Goal: Information Seeking & Learning: Compare options

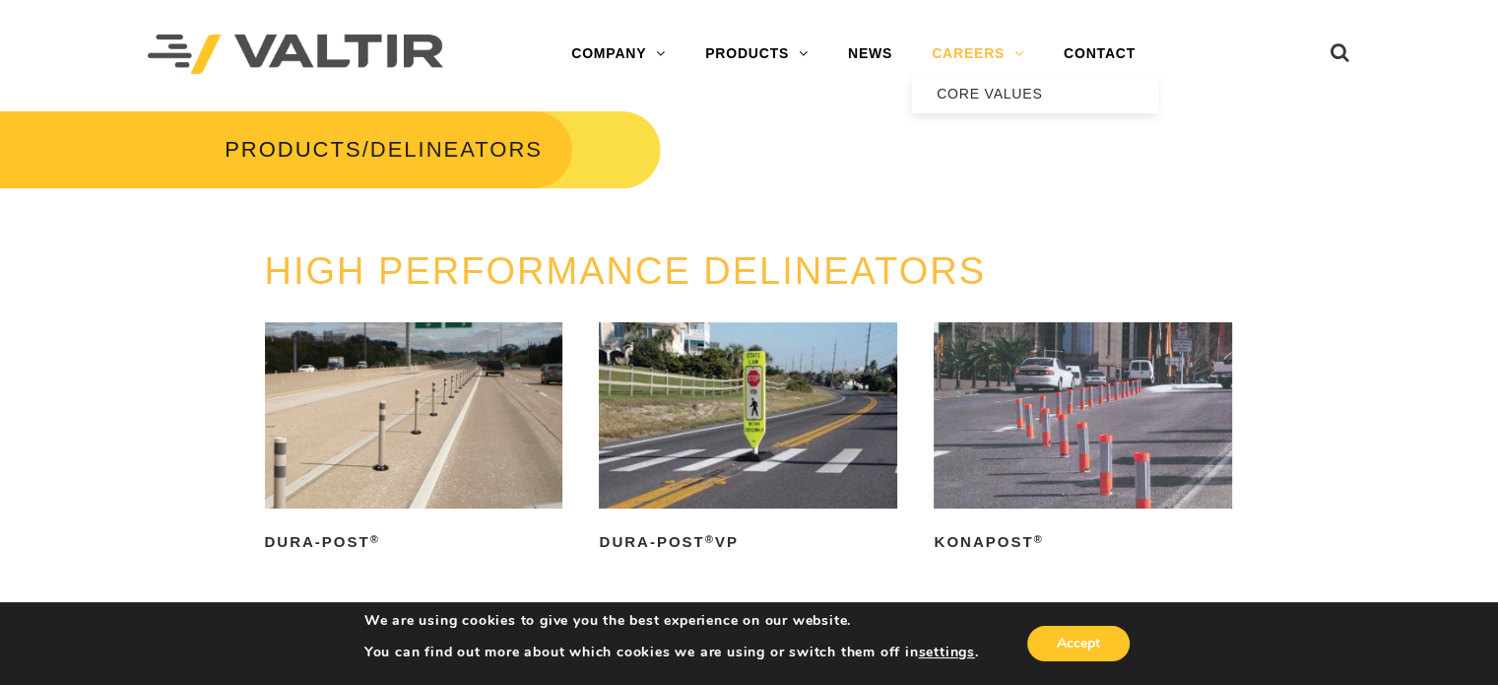
click at [949, 47] on link "CAREERS" at bounding box center [978, 53] width 132 height 39
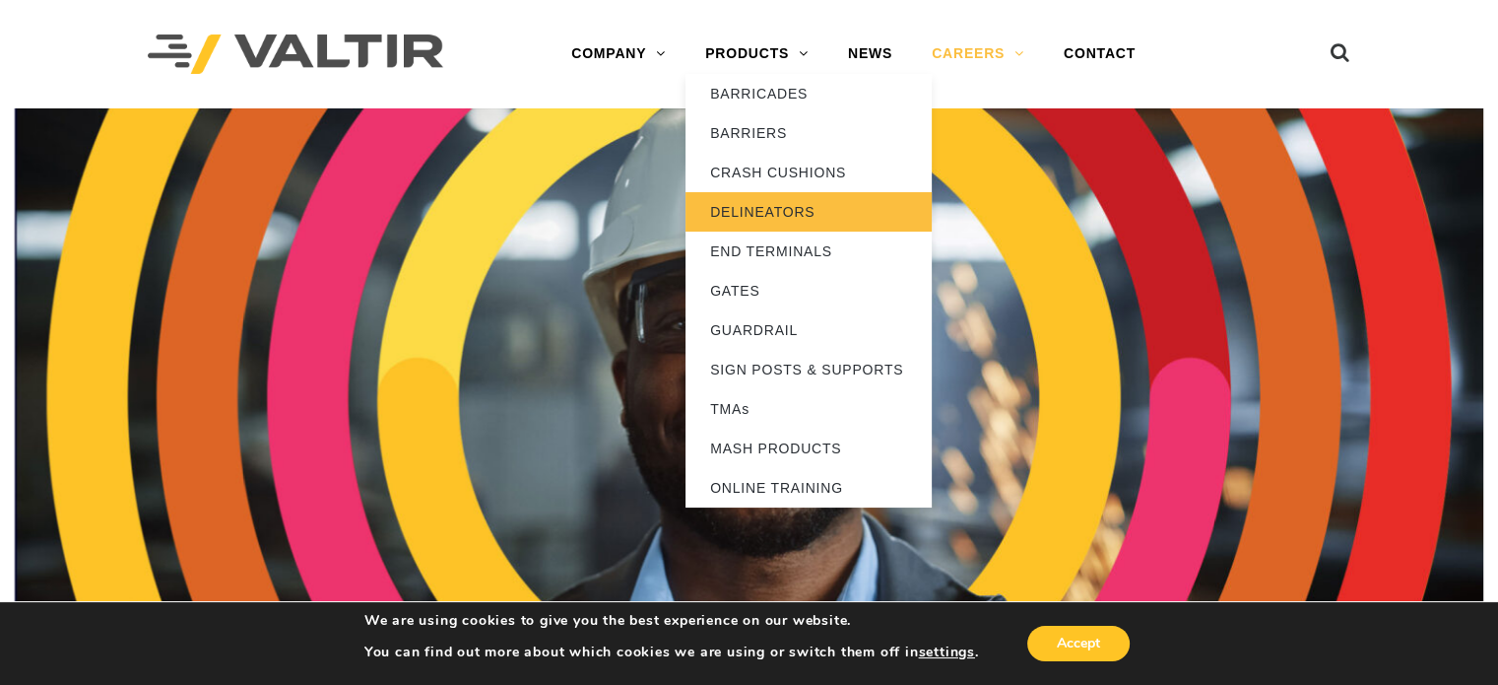
click at [738, 210] on link "DELINEATORS" at bounding box center [808, 211] width 246 height 39
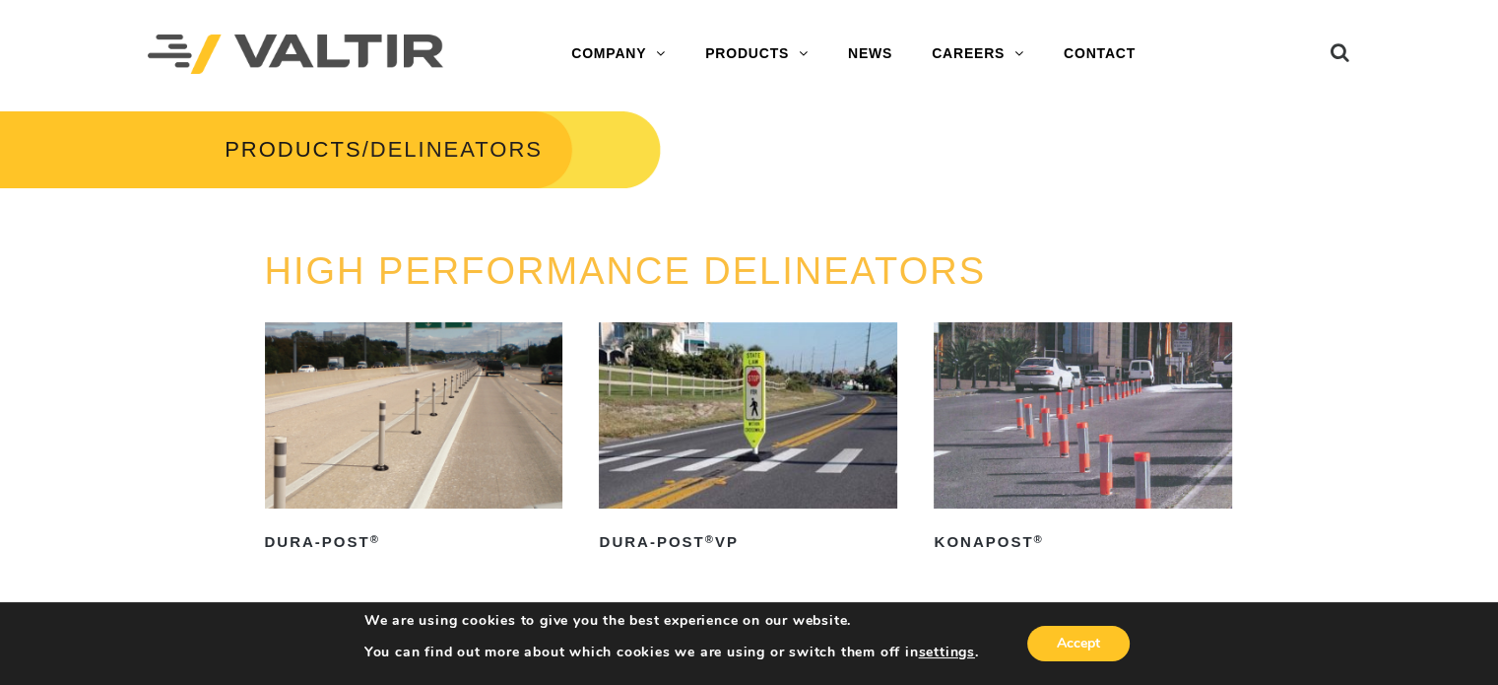
click at [682, 452] on img at bounding box center [748, 415] width 298 height 186
click at [347, 472] on img at bounding box center [414, 415] width 298 height 186
click at [1045, 450] on img at bounding box center [1083, 415] width 298 height 186
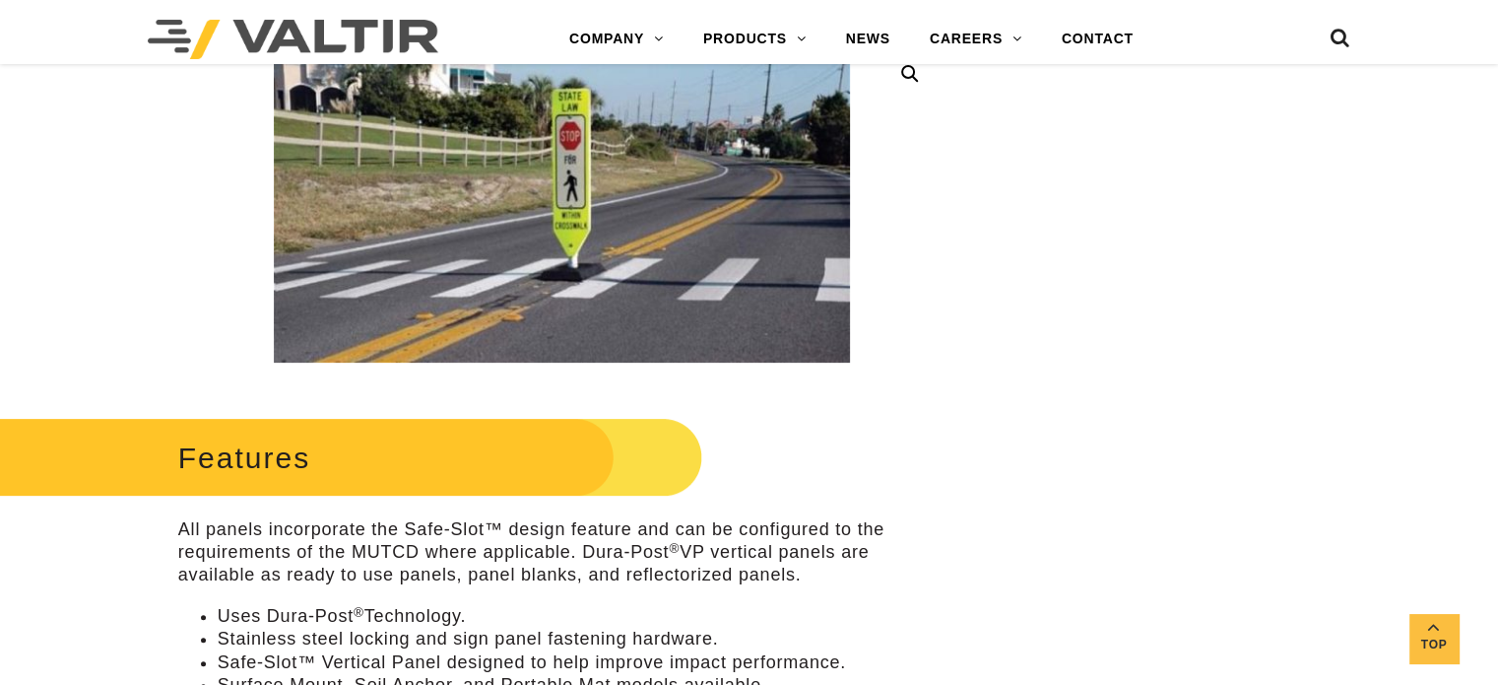
scroll to position [492, 0]
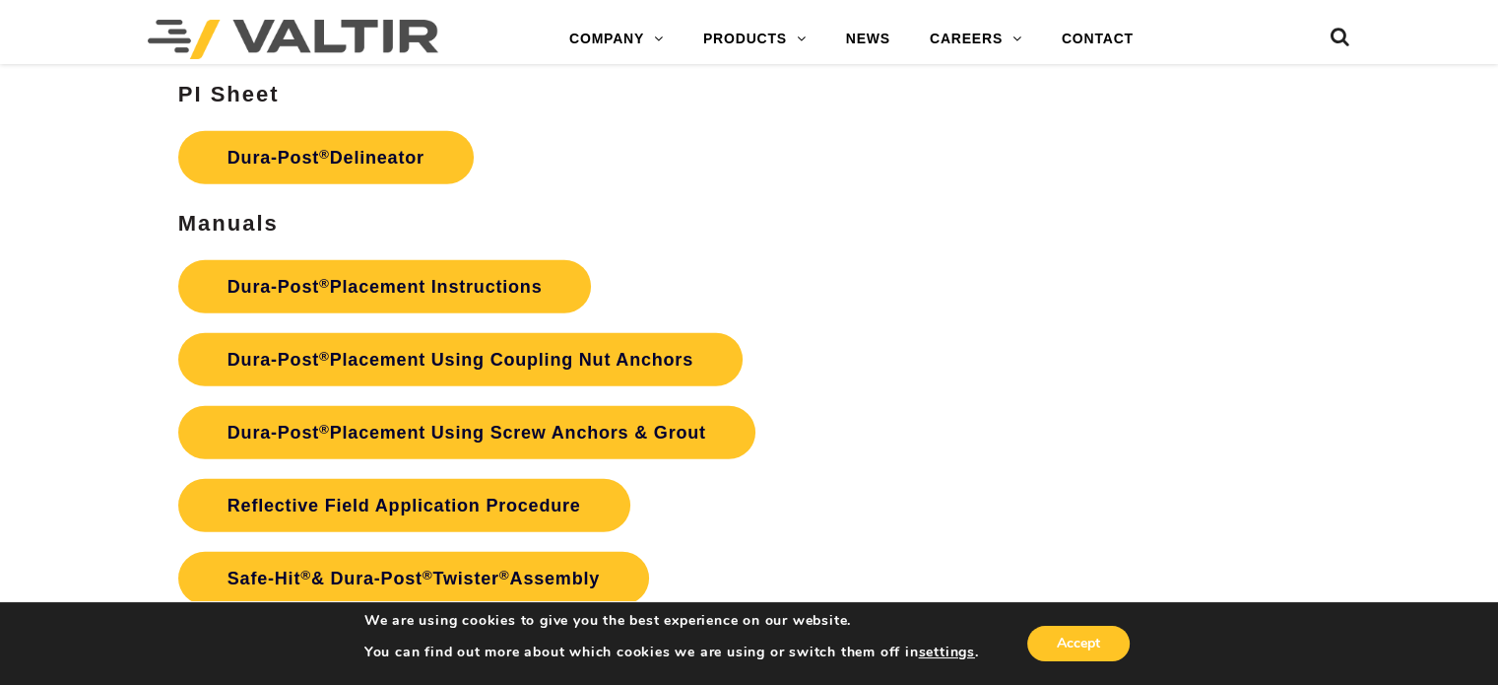
scroll to position [5023, 0]
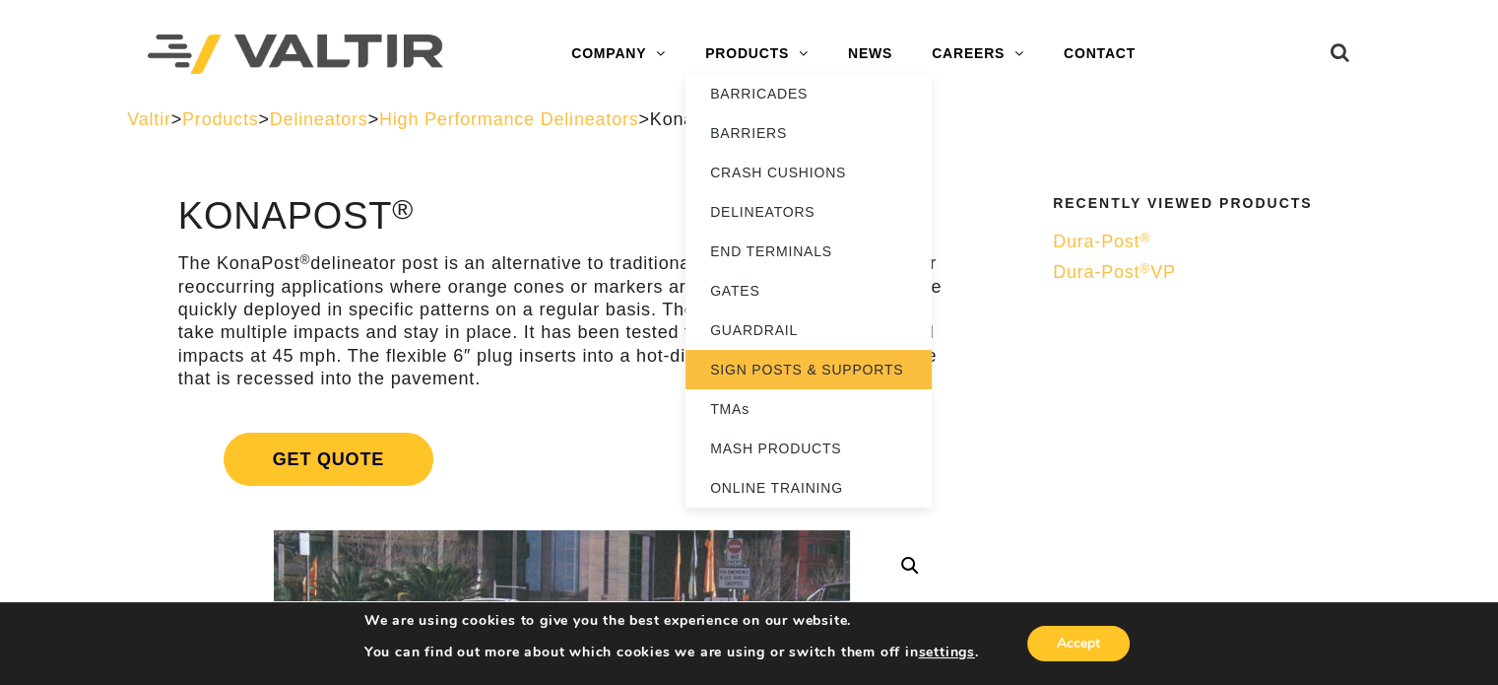
click at [717, 373] on link "SIGN POSTS & SUPPORTS" at bounding box center [808, 369] width 246 height 39
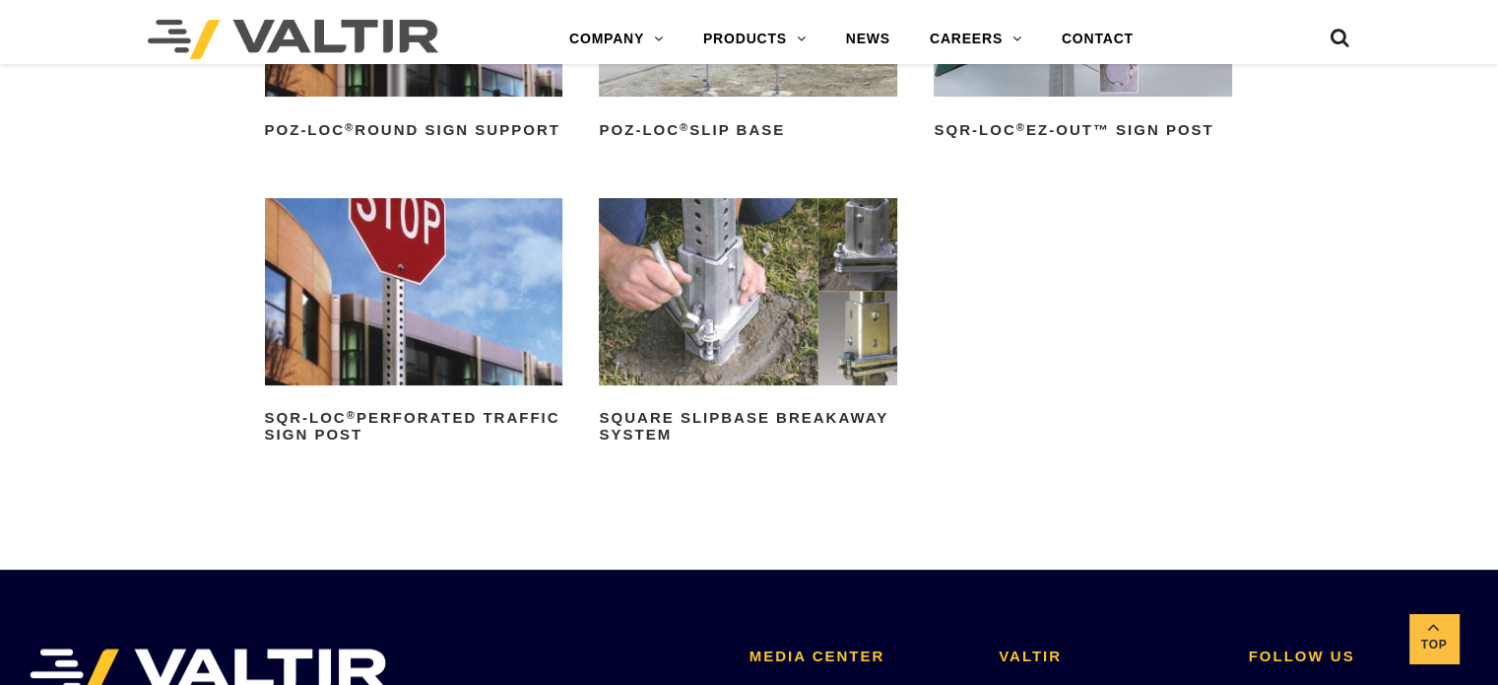
scroll to position [492, 0]
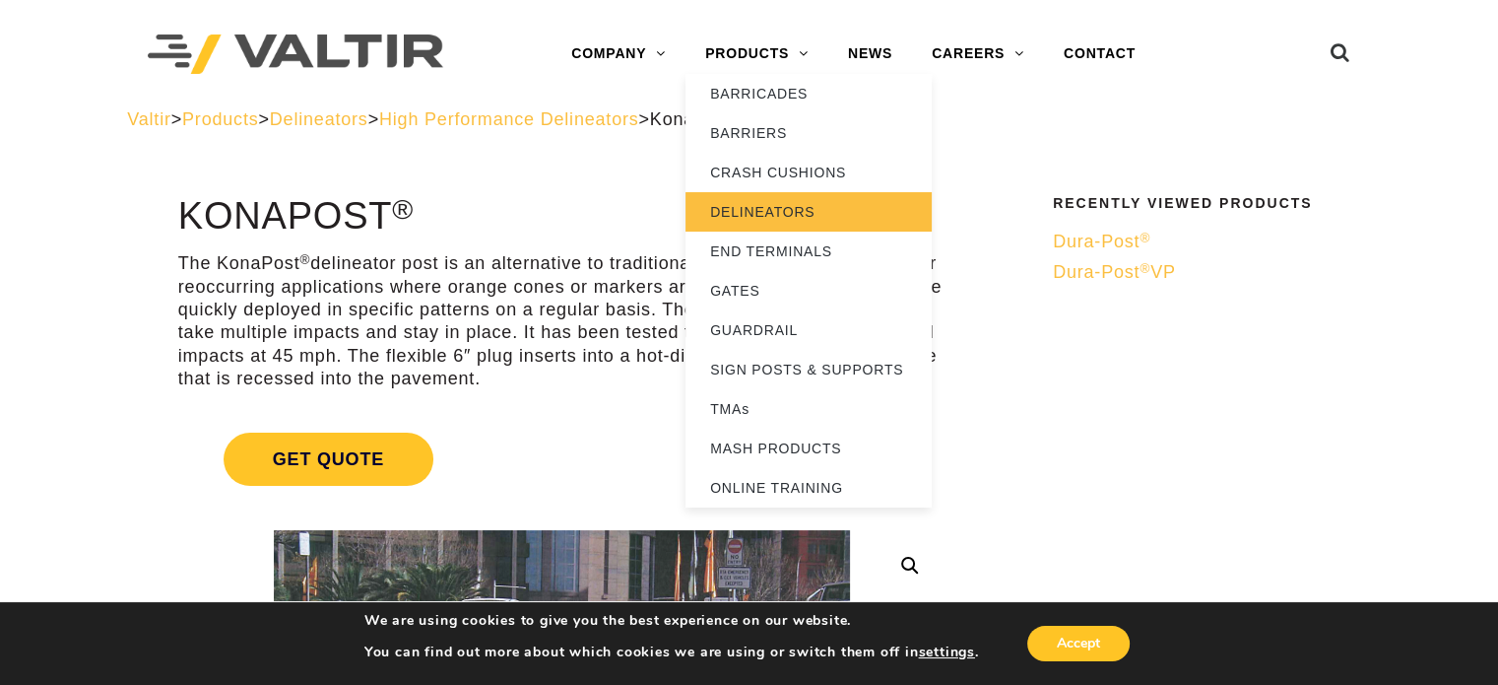
click at [735, 217] on link "DELINEATORS" at bounding box center [808, 211] width 246 height 39
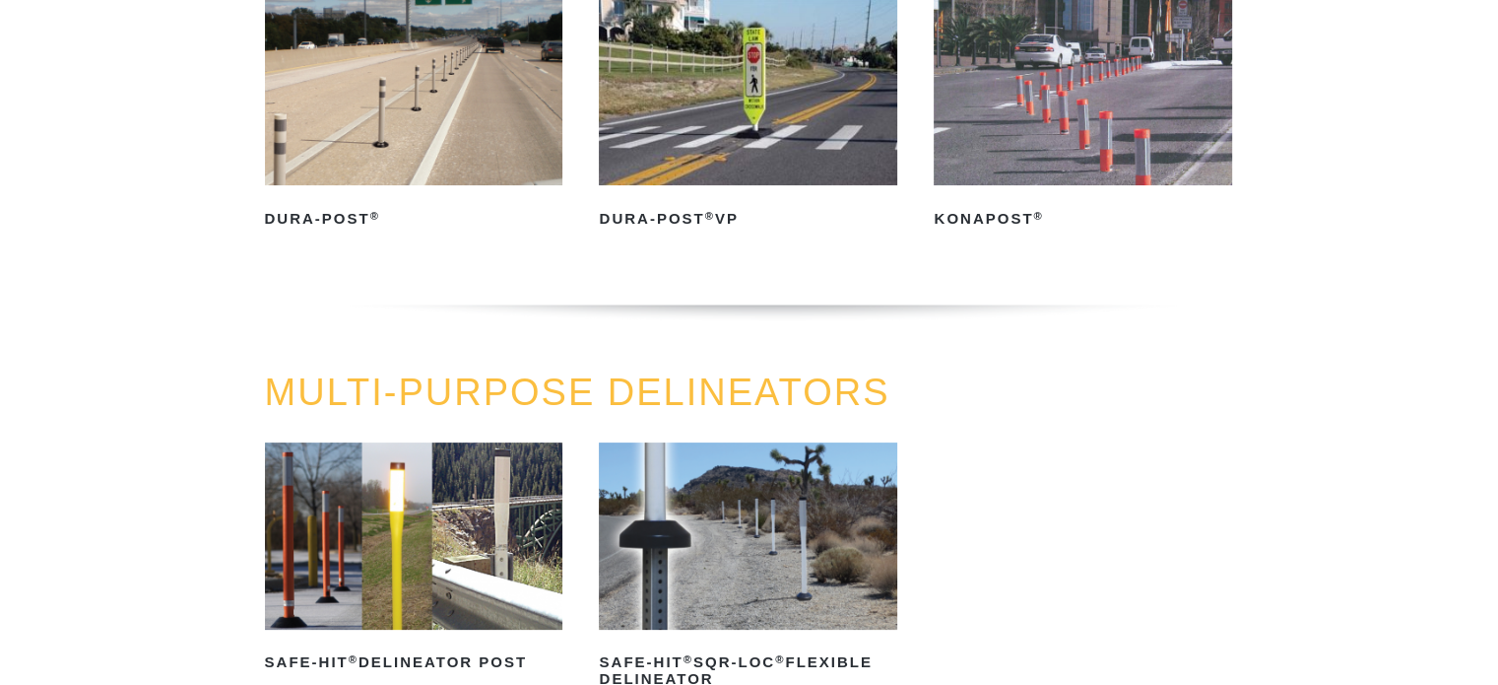
scroll to position [394, 0]
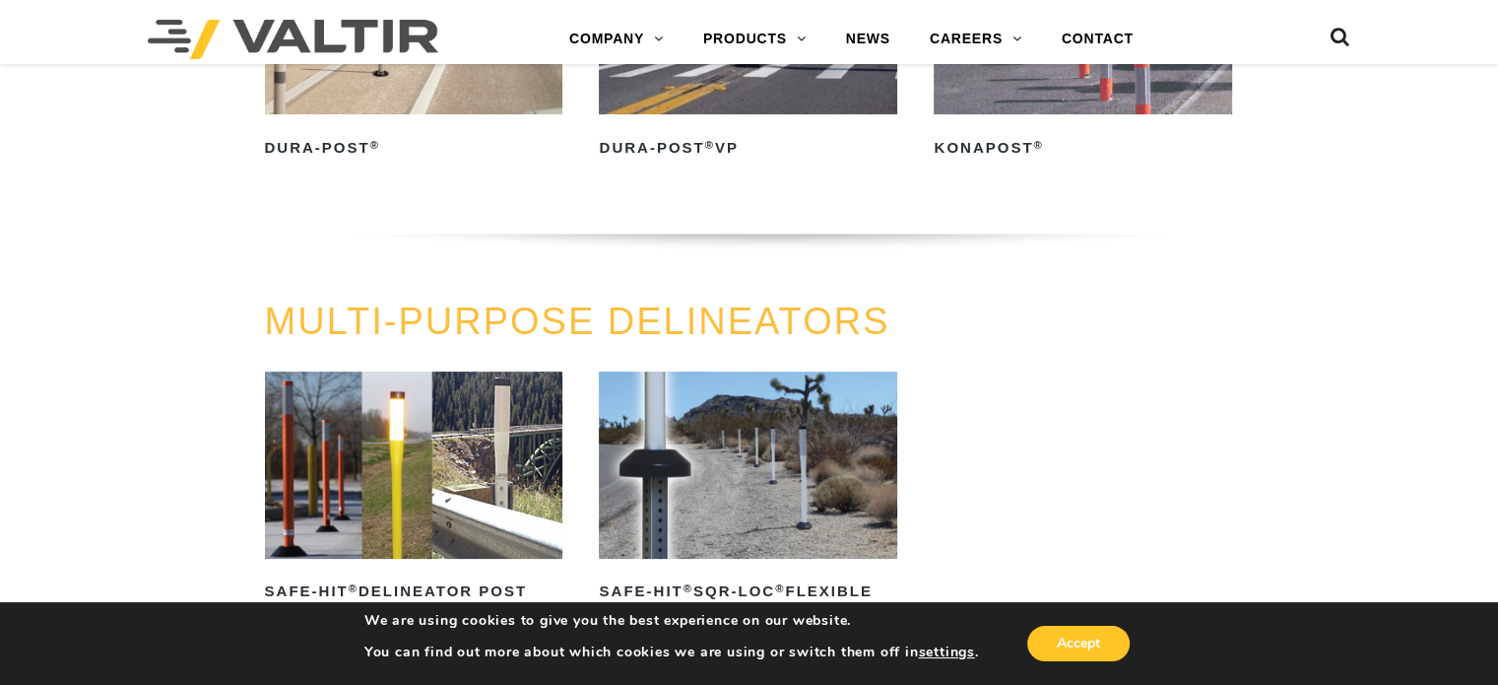
click at [357, 480] on img at bounding box center [414, 464] width 298 height 186
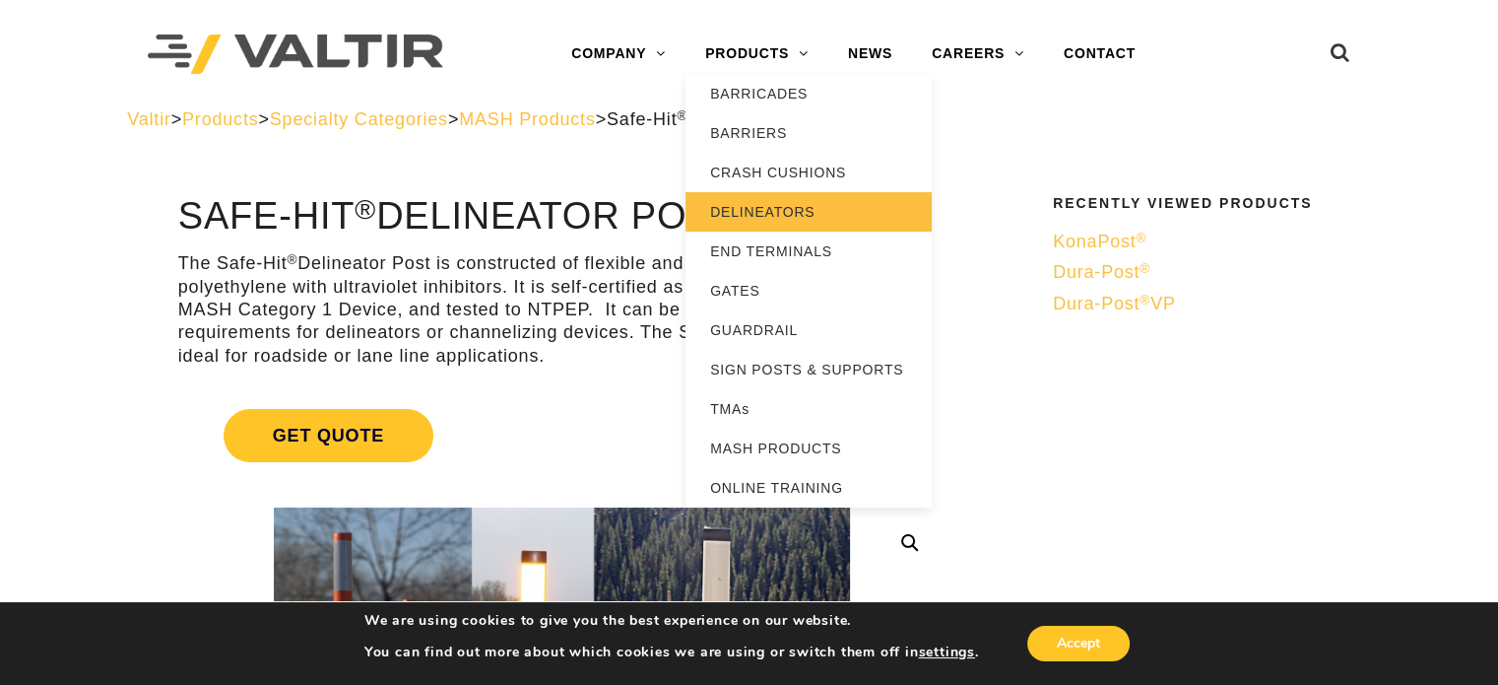
click at [752, 215] on link "DELINEATORS" at bounding box center [808, 211] width 246 height 39
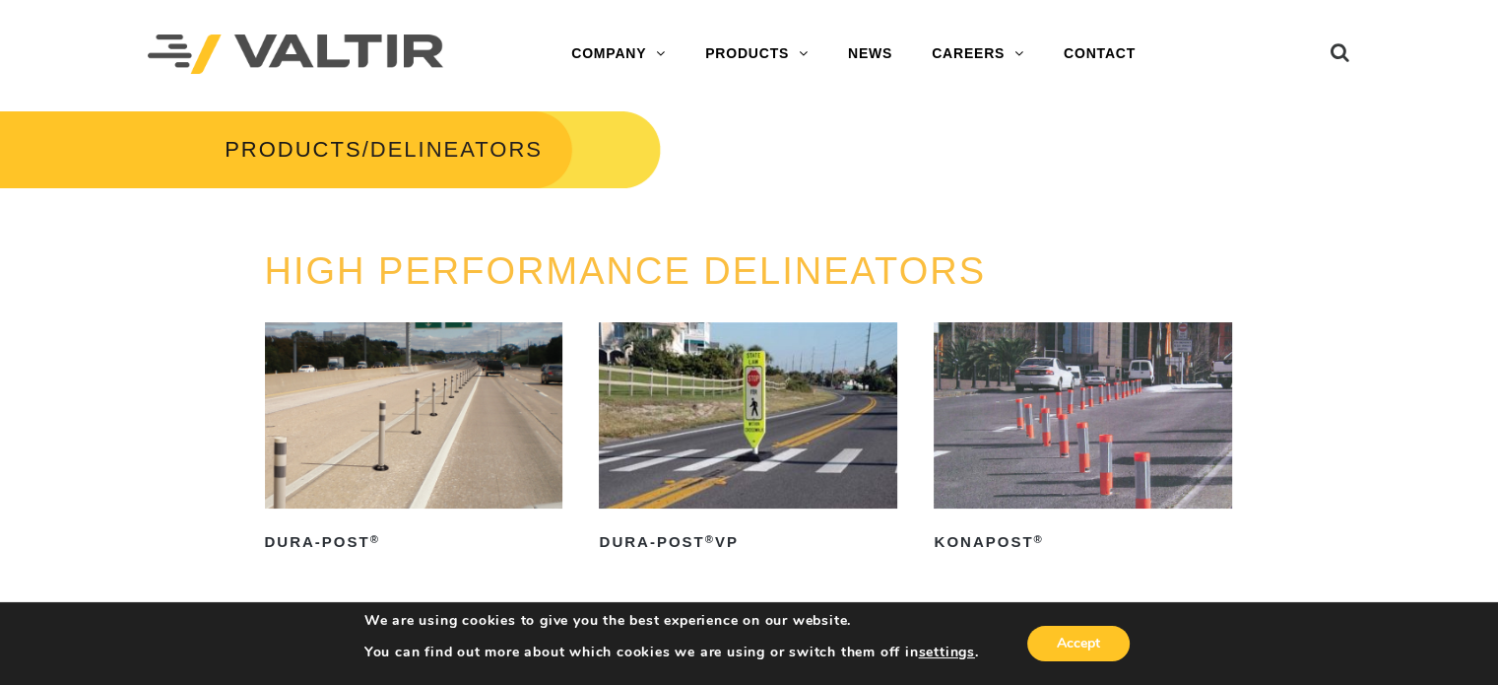
click at [1118, 432] on img at bounding box center [1083, 415] width 298 height 186
click at [692, 397] on img at bounding box center [748, 415] width 298 height 186
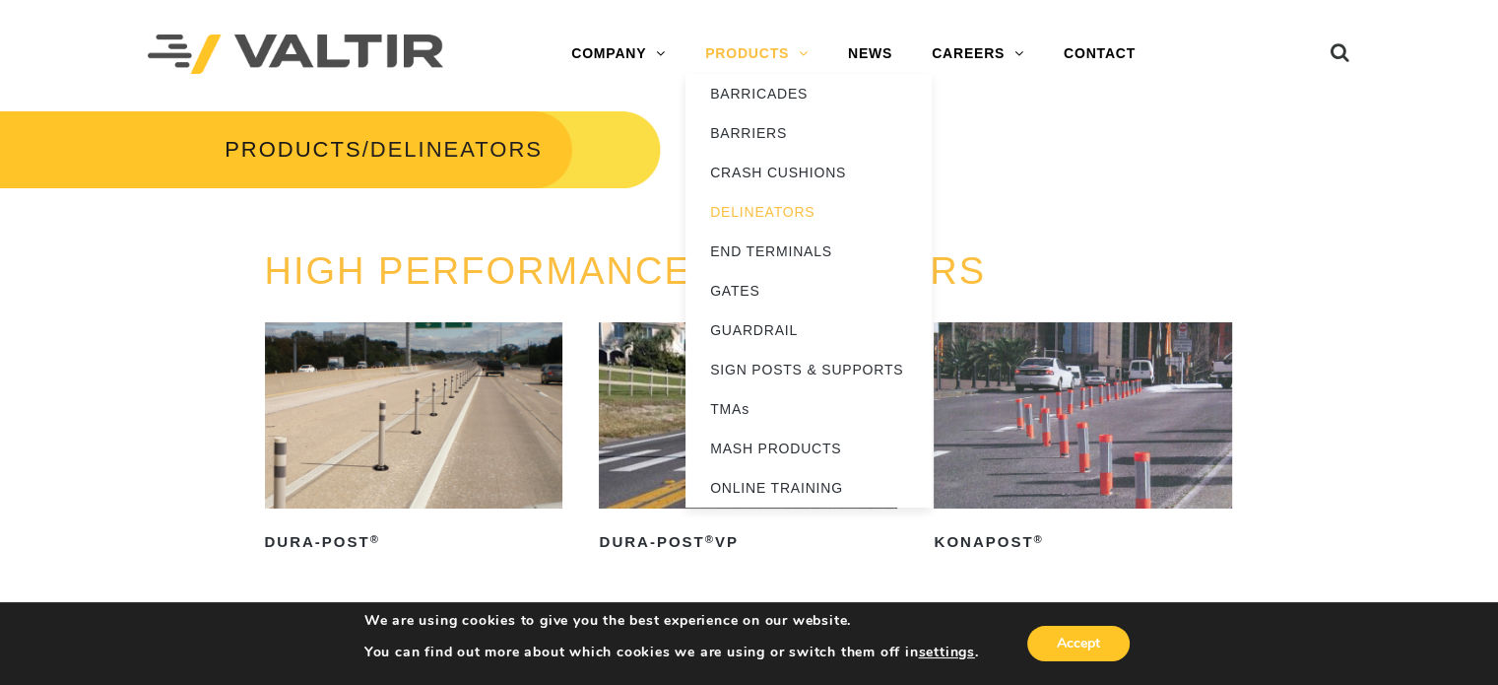
click at [759, 54] on link "PRODUCTS" at bounding box center [756, 53] width 143 height 39
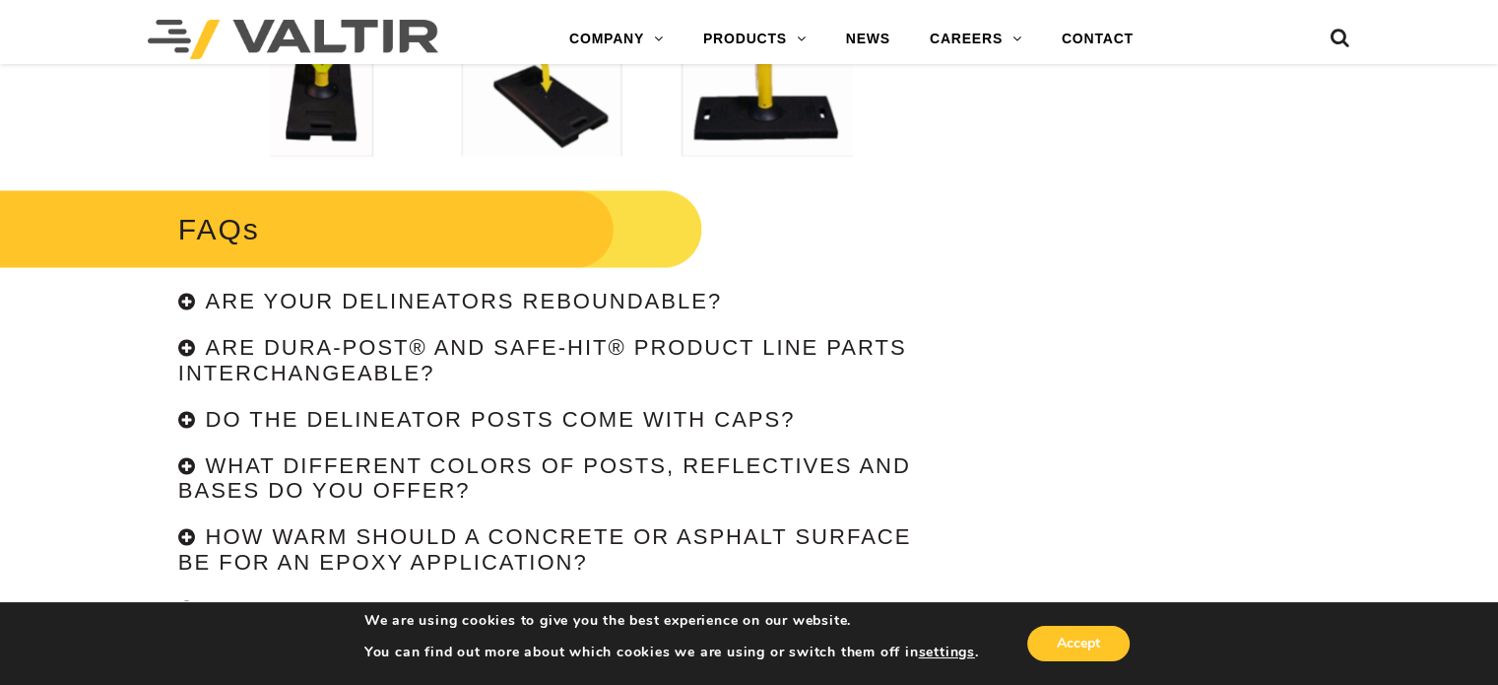
scroll to position [3546, 0]
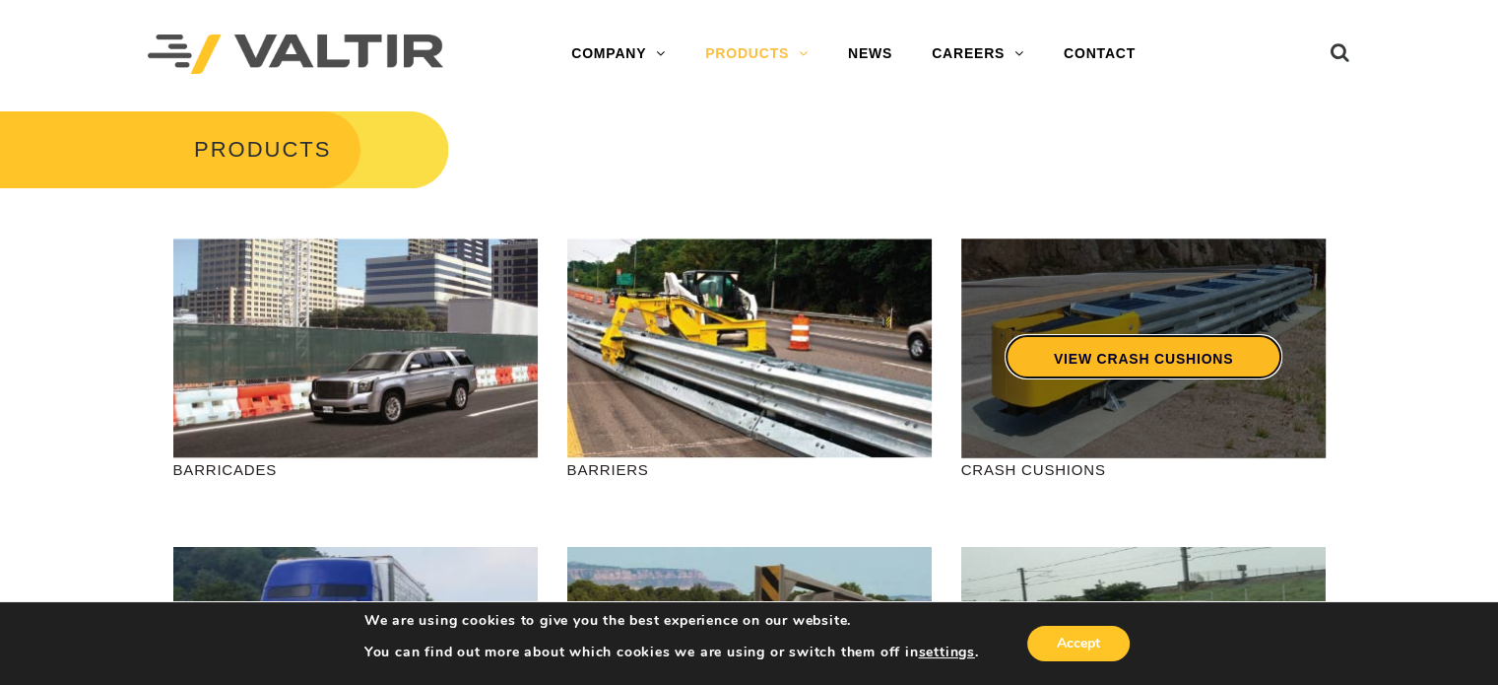
click at [1052, 340] on link "VIEW CRASH CUSHIONS" at bounding box center [1143, 356] width 278 height 45
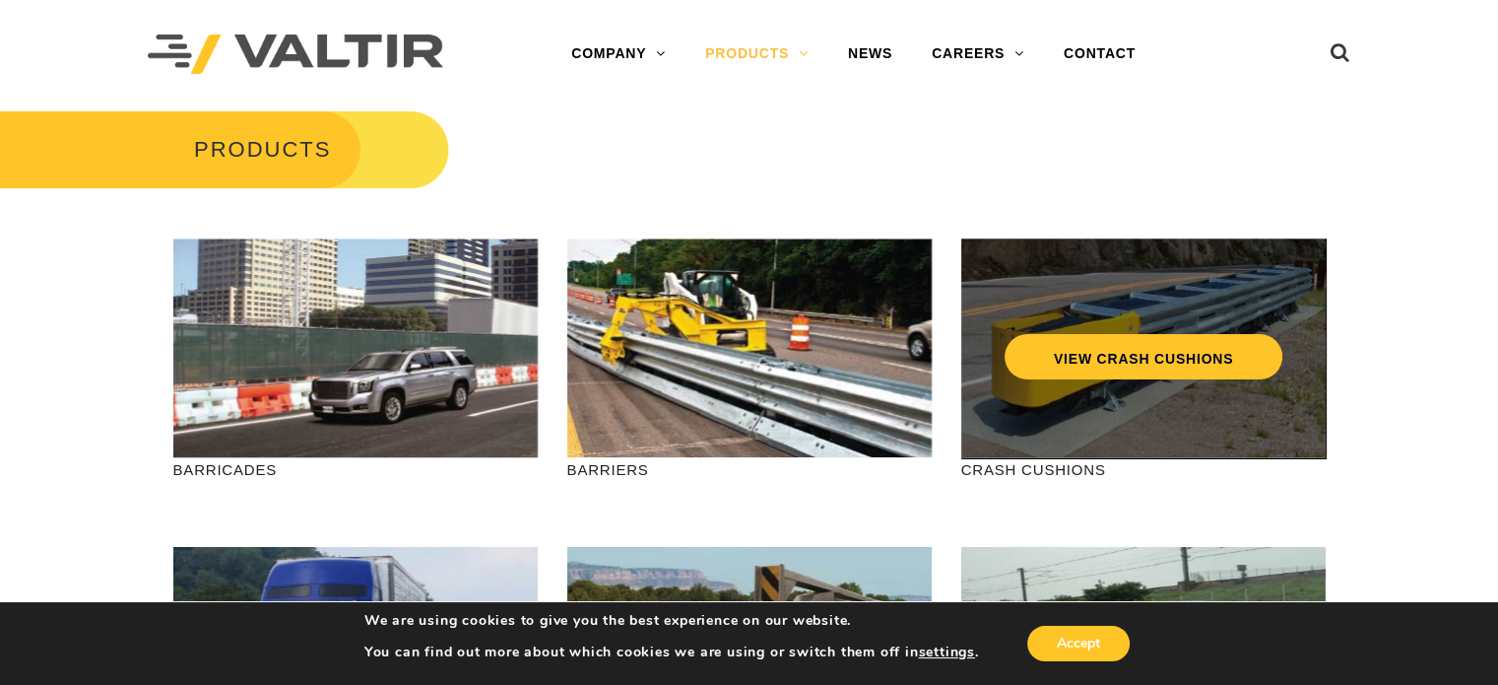
click at [1049, 315] on div "VIEW CRASH CUSHIONS" at bounding box center [1144, 315] width 286 height 65
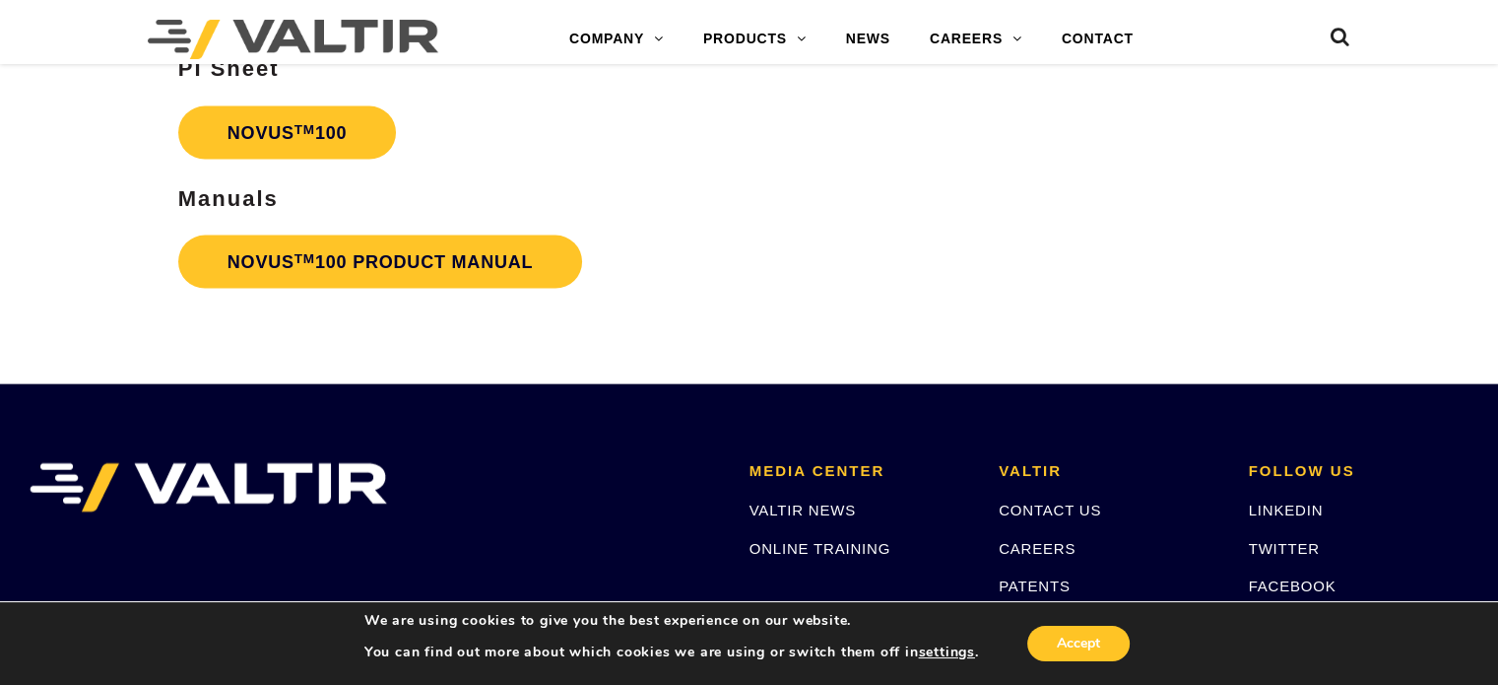
scroll to position [4334, 0]
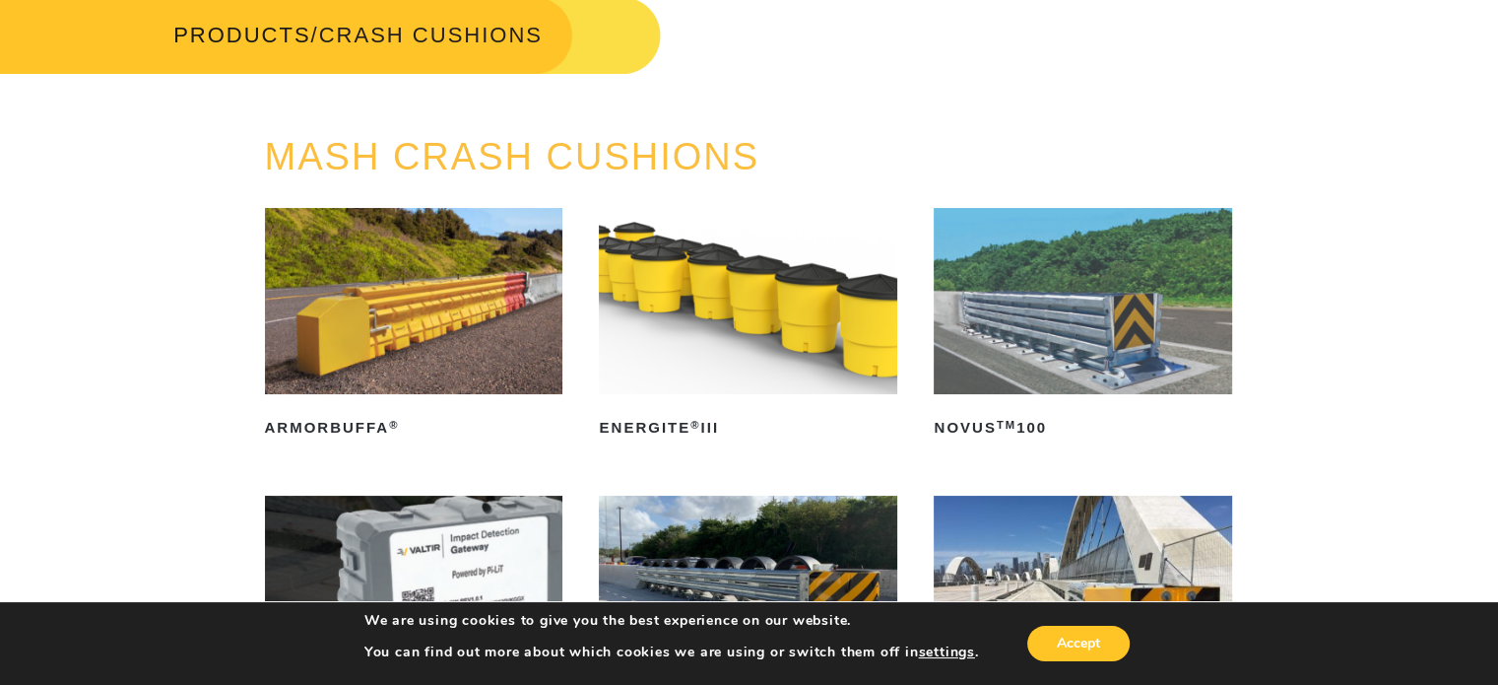
scroll to position [98, 0]
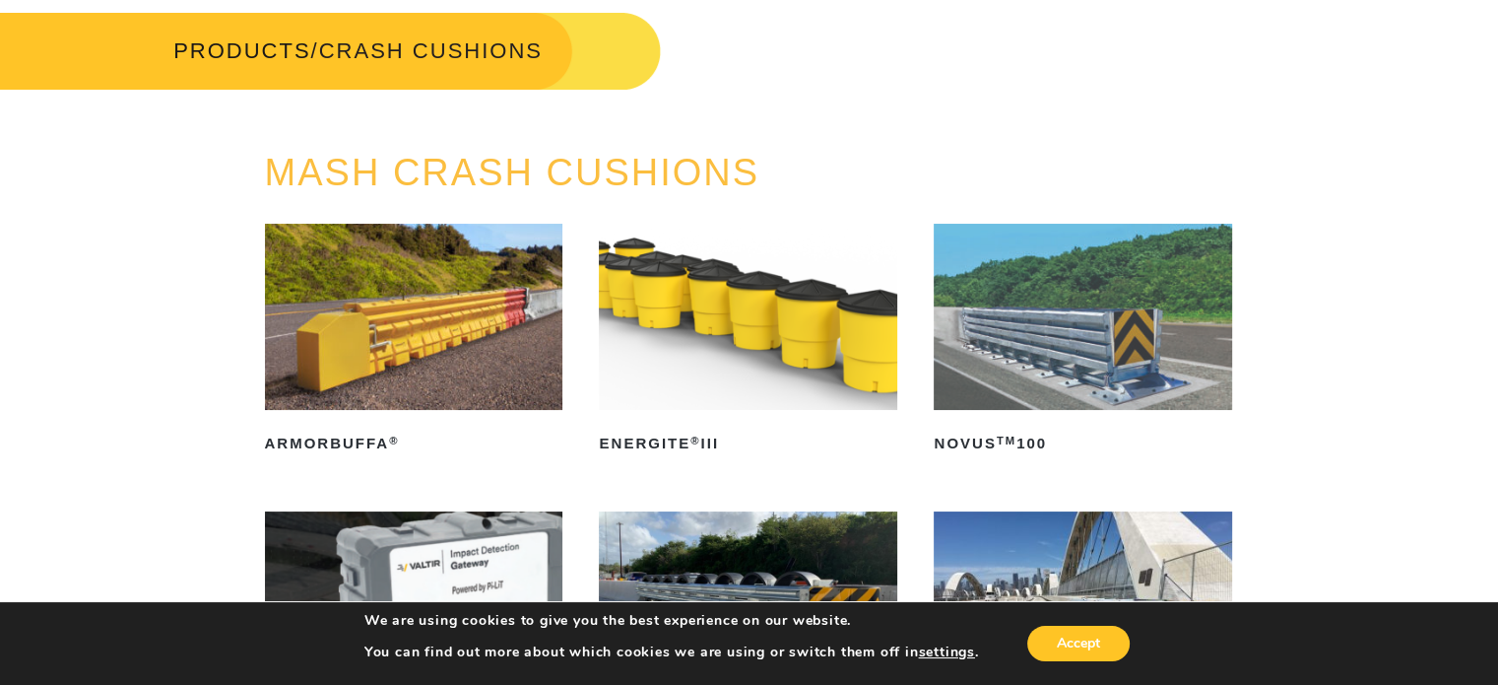
click at [444, 277] on img at bounding box center [414, 317] width 298 height 186
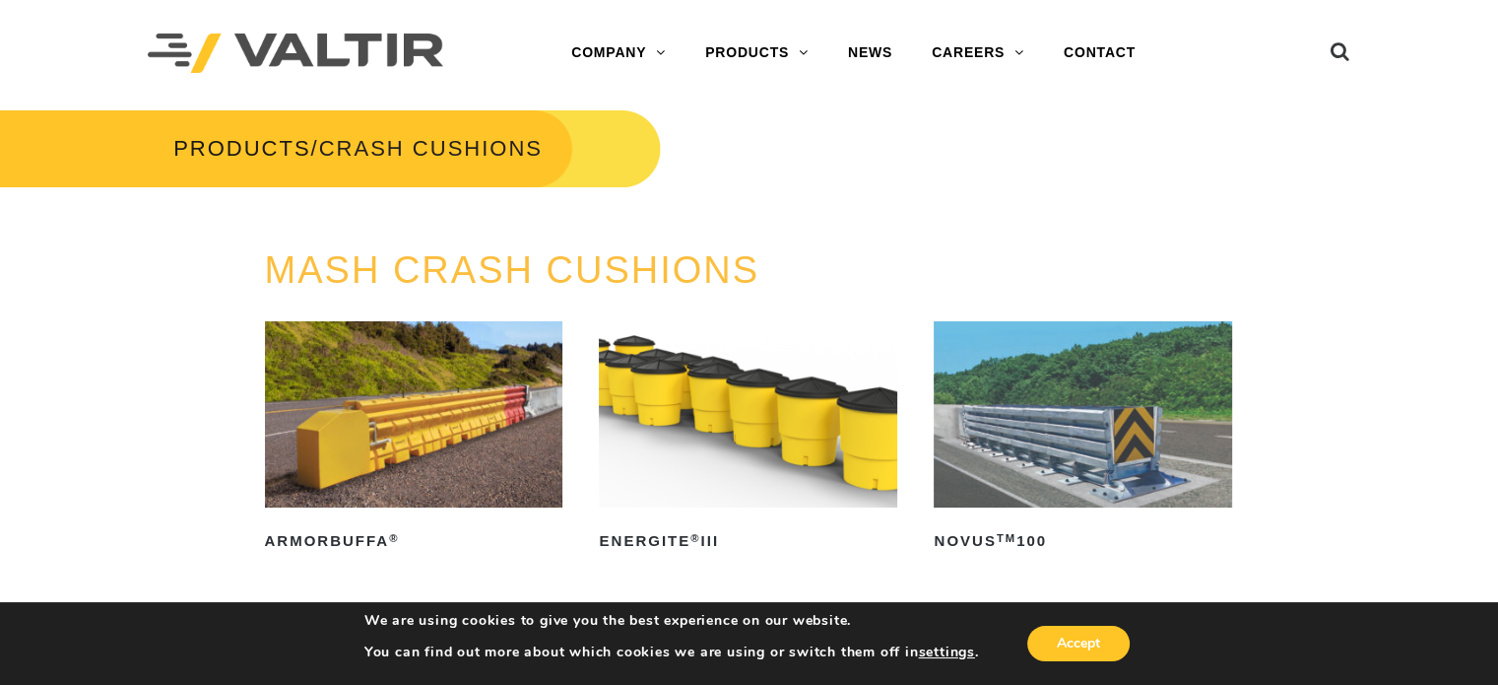
scroll to position [0, 0]
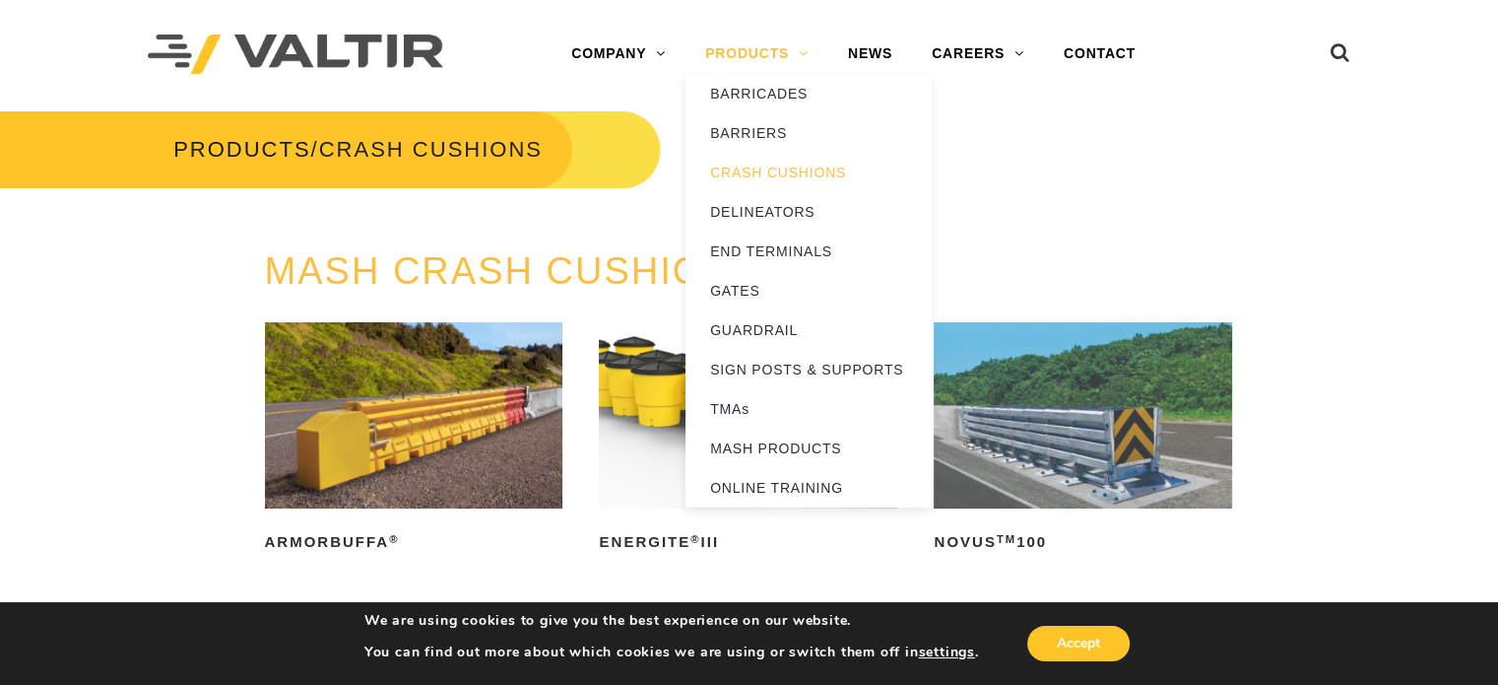
click at [745, 58] on link "PRODUCTS" at bounding box center [756, 53] width 143 height 39
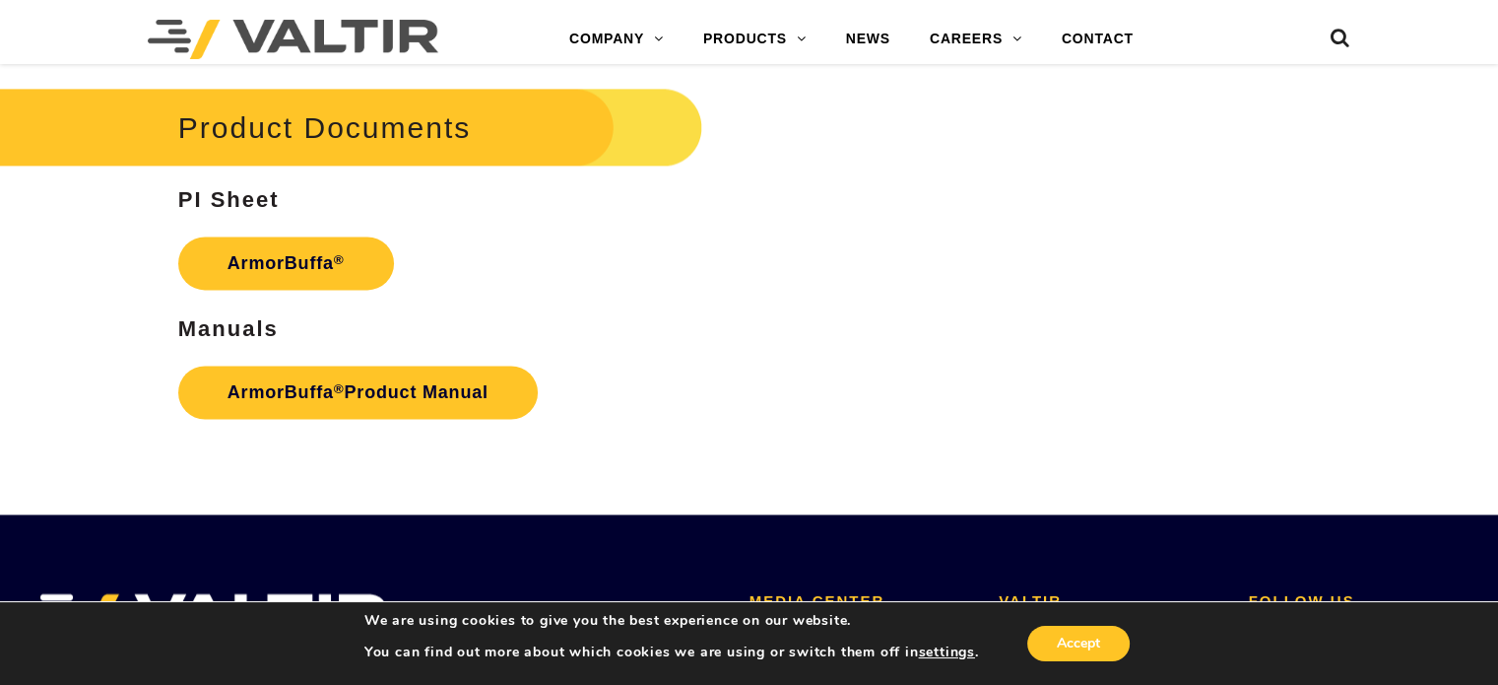
scroll to position [2856, 0]
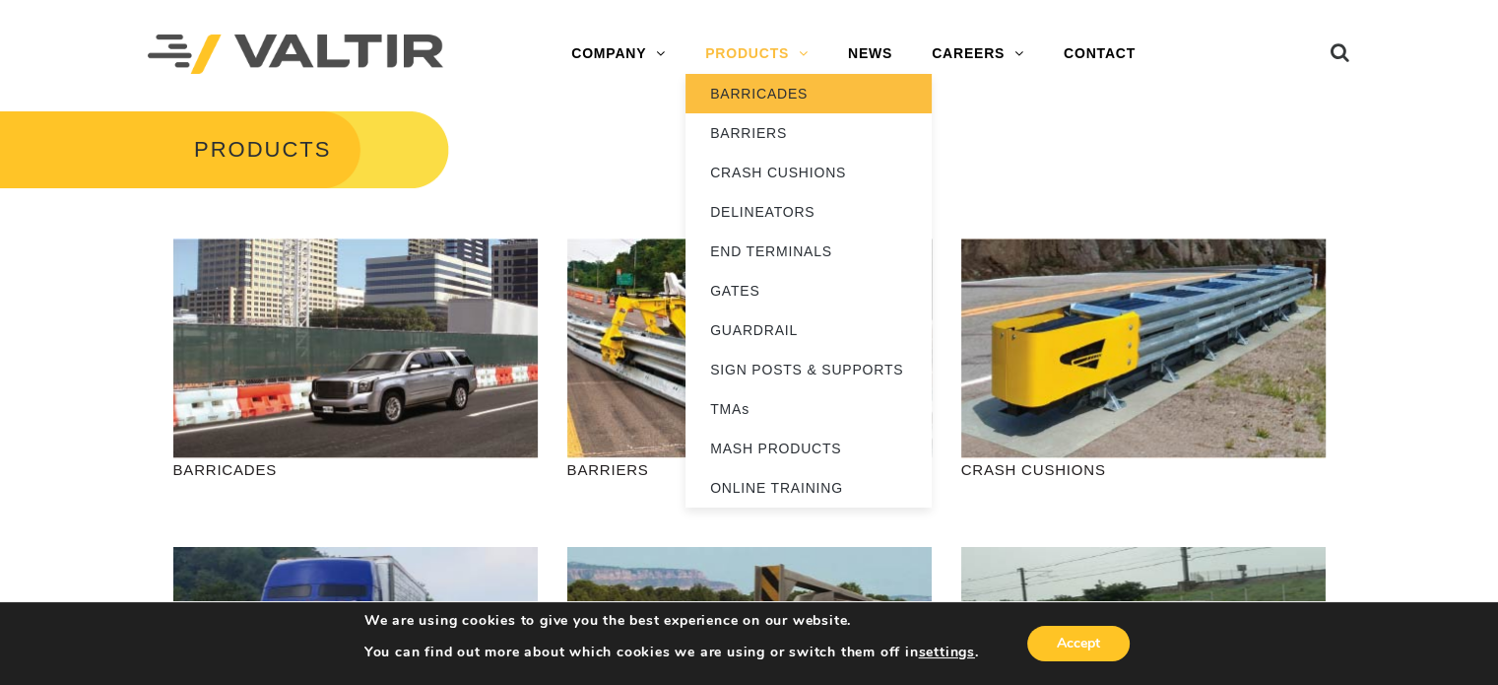
click at [740, 86] on link "BARRICADES" at bounding box center [808, 93] width 246 height 39
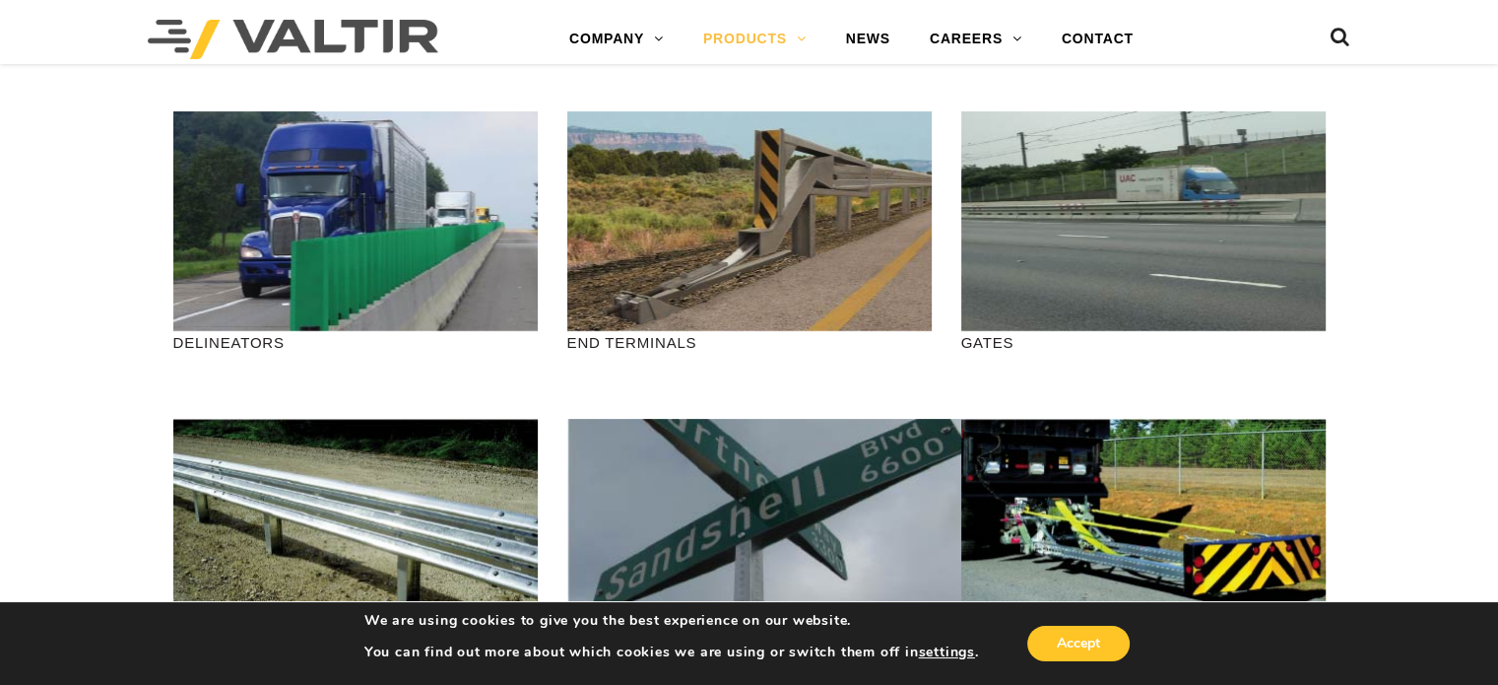
scroll to position [394, 0]
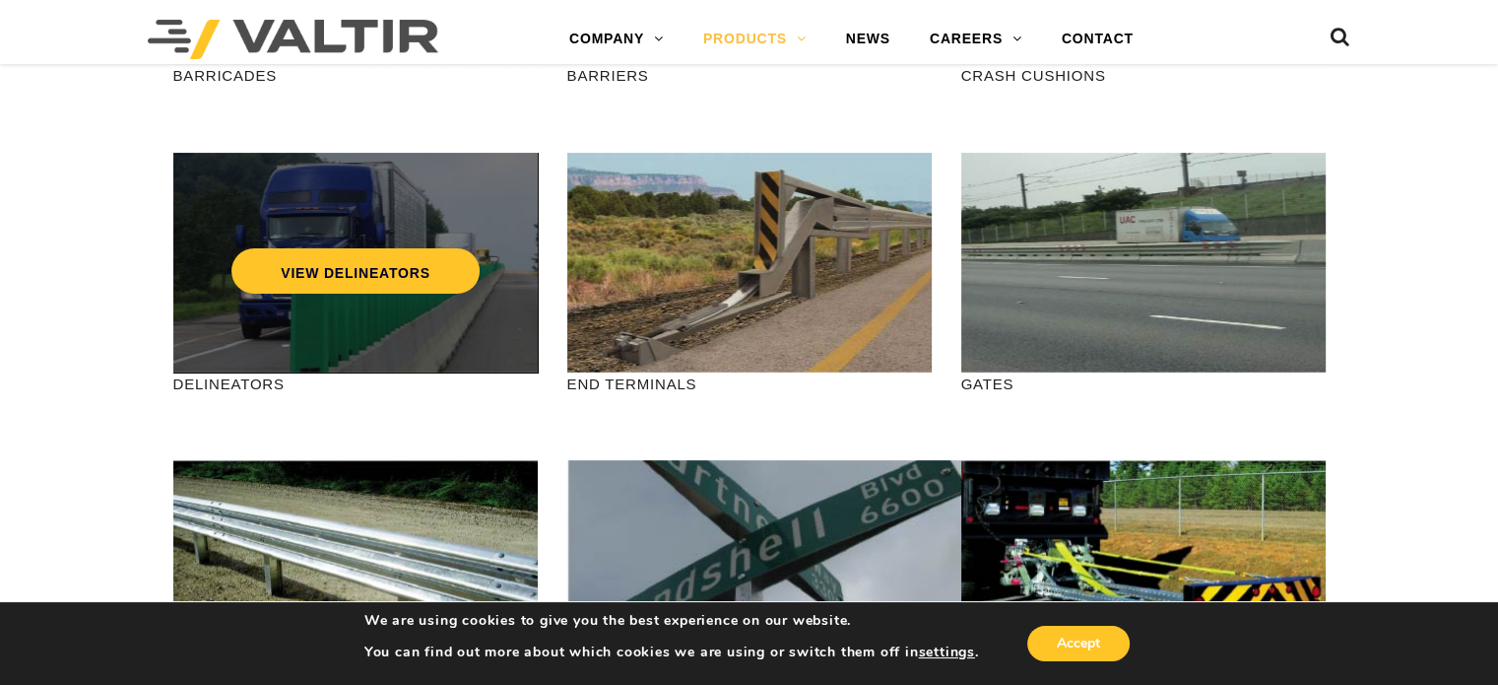
click at [410, 217] on div "VIEW DELINEATORS" at bounding box center [356, 229] width 286 height 65
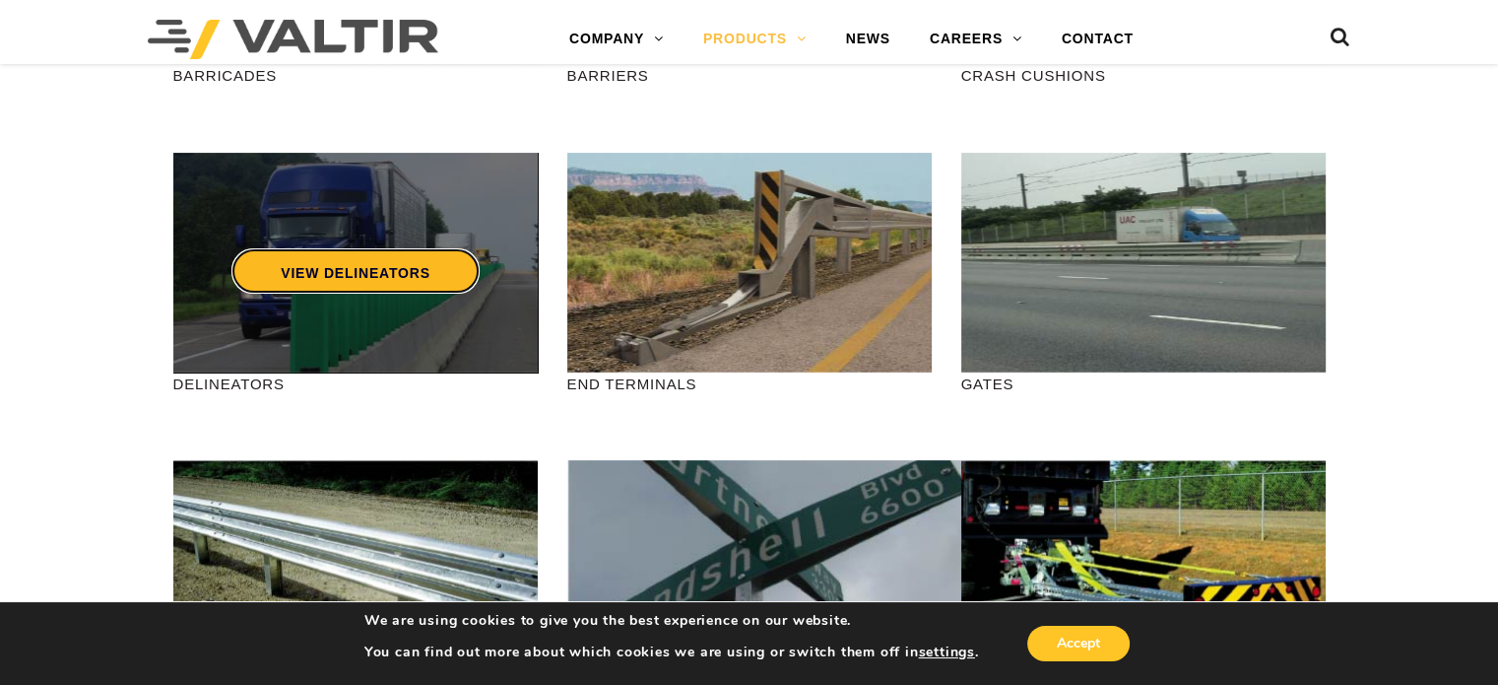
click at [402, 274] on link "VIEW DELINEATORS" at bounding box center [355, 270] width 248 height 45
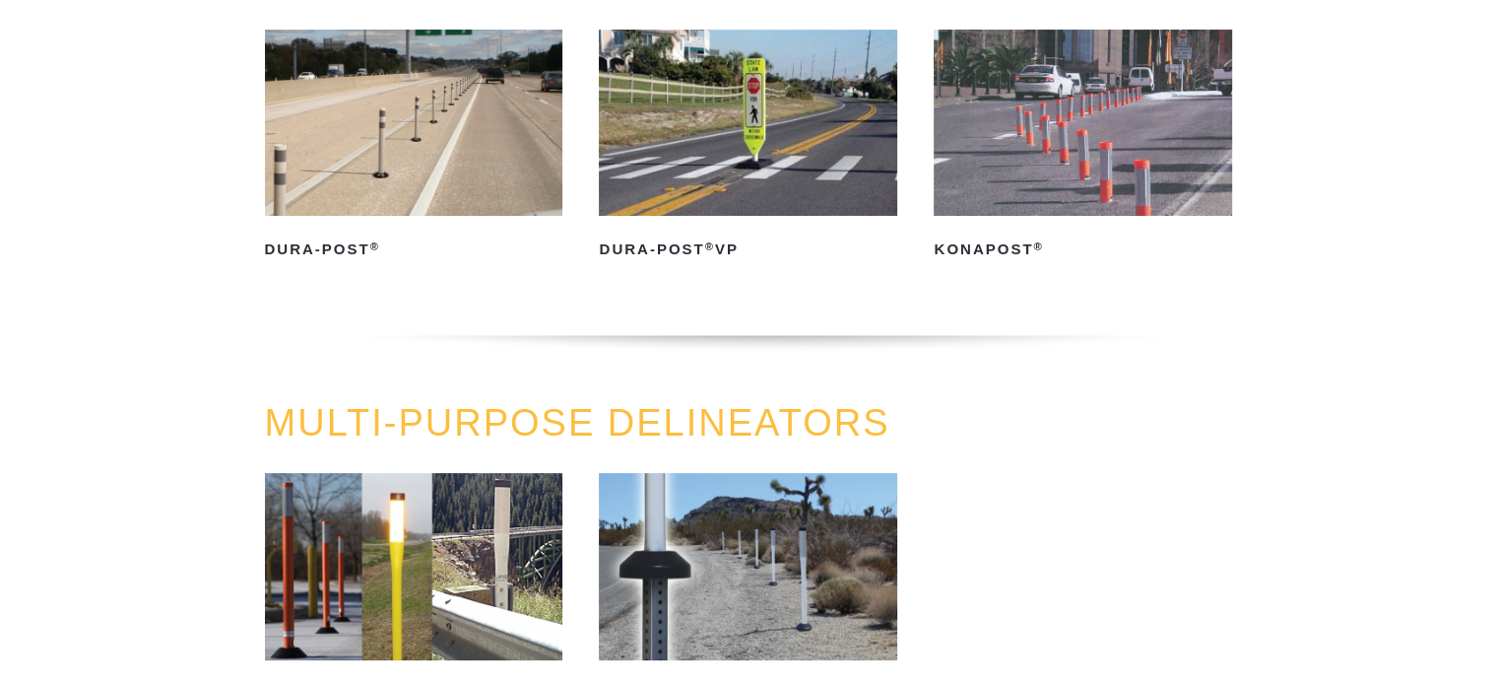
scroll to position [295, 0]
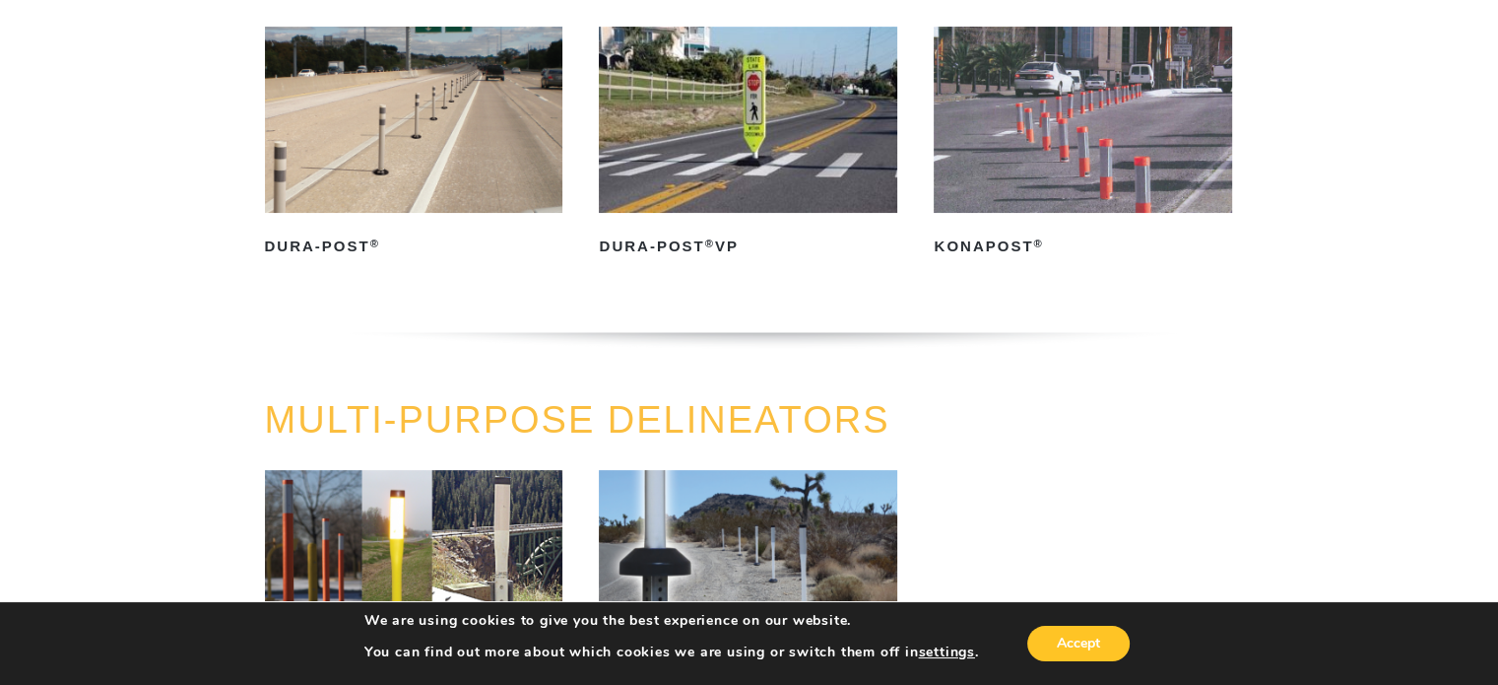
click at [345, 120] on img at bounding box center [414, 120] width 298 height 186
click at [675, 160] on img at bounding box center [748, 120] width 298 height 186
click at [931, 166] on ul "Dura-Post ® Read more Dura-Post ® VP Read more KonaPost ® Read more" at bounding box center [749, 171] width 969 height 288
click at [961, 171] on img at bounding box center [1083, 120] width 298 height 186
